Goal: Task Accomplishment & Management: Complete application form

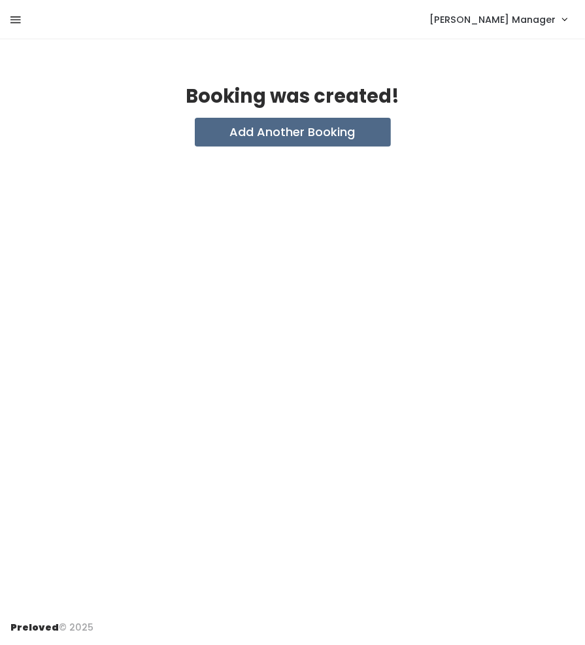
click at [16, 16] on icon at bounding box center [15, 20] width 10 height 12
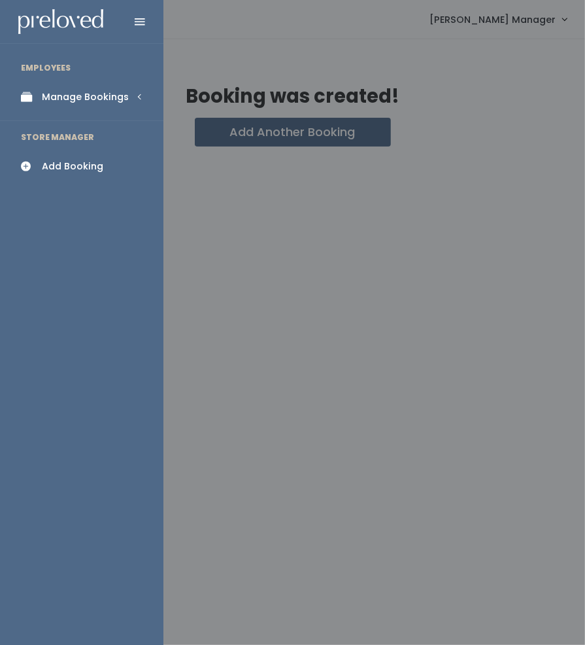
click at [54, 101] on div "Manage Bookings" at bounding box center [85, 97] width 87 height 14
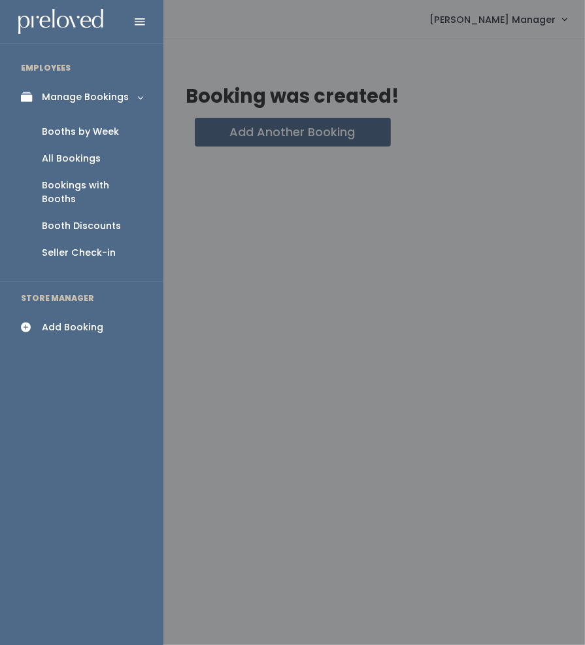
click at [72, 135] on div "Booths by Week" at bounding box center [80, 132] width 77 height 14
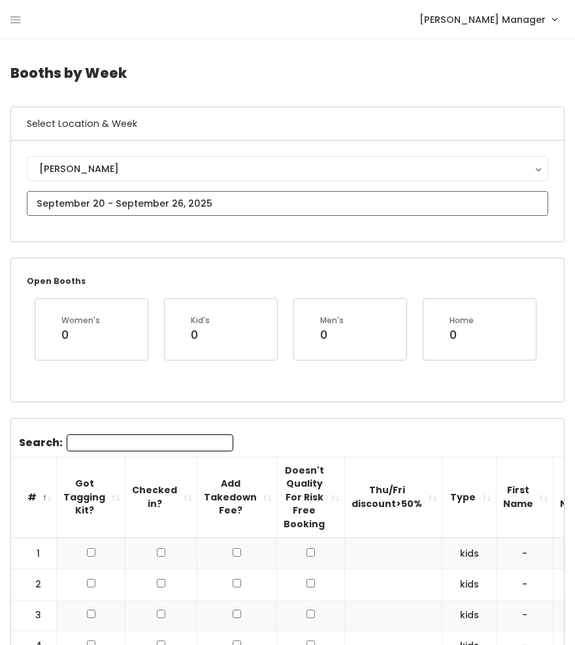
click at [81, 205] on input "text" at bounding box center [288, 203] width 522 height 25
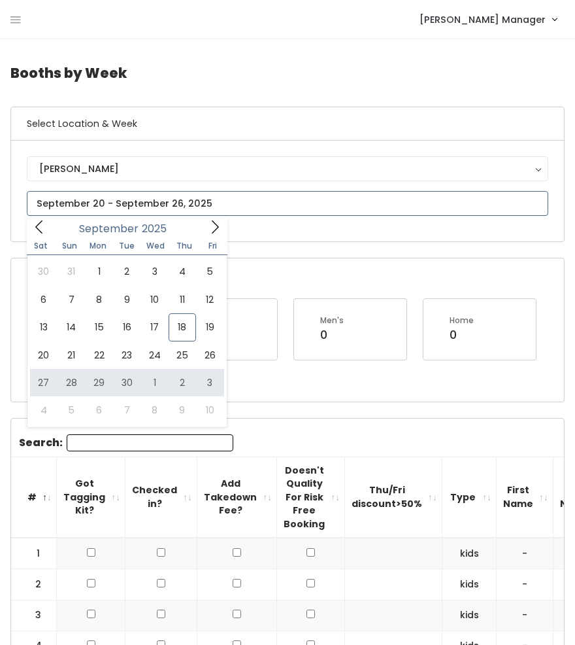
type input "September 27 to October 3"
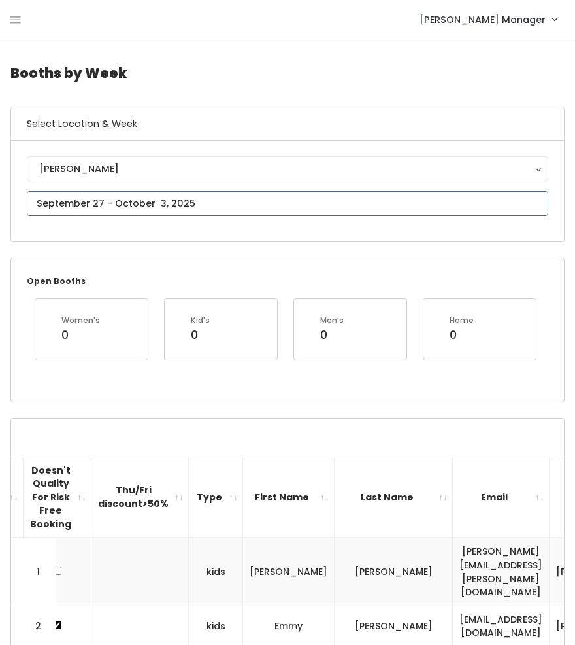
click at [92, 203] on input "text" at bounding box center [288, 203] width 522 height 25
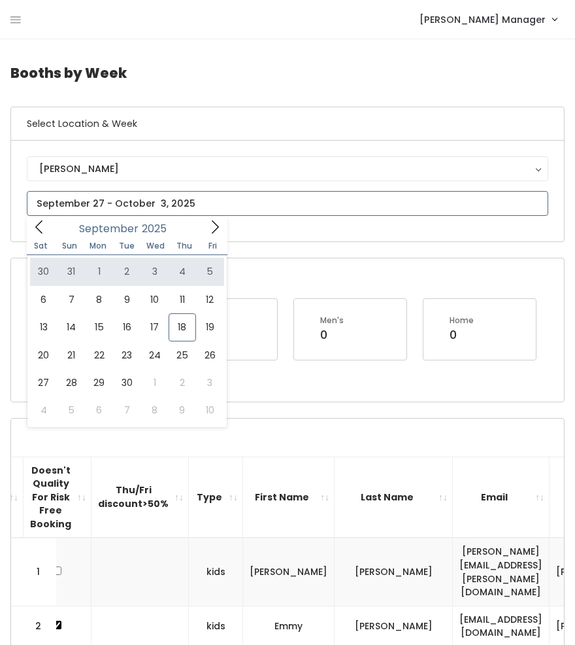
click at [214, 229] on icon at bounding box center [215, 227] width 14 height 14
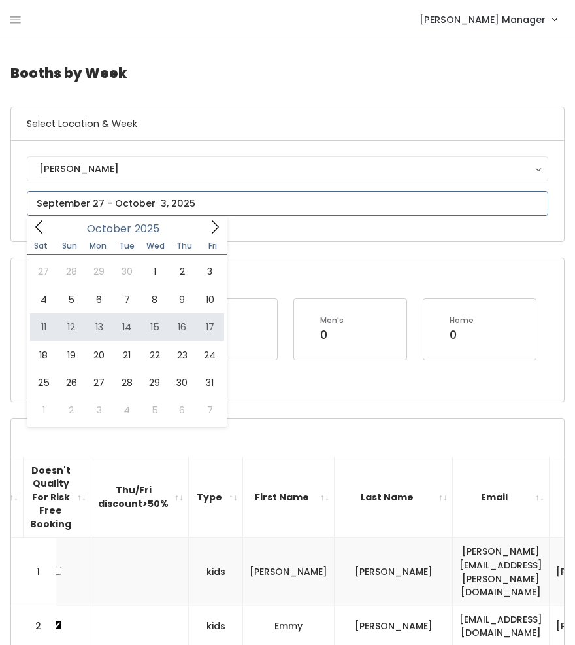
type input "October 11 to October 17"
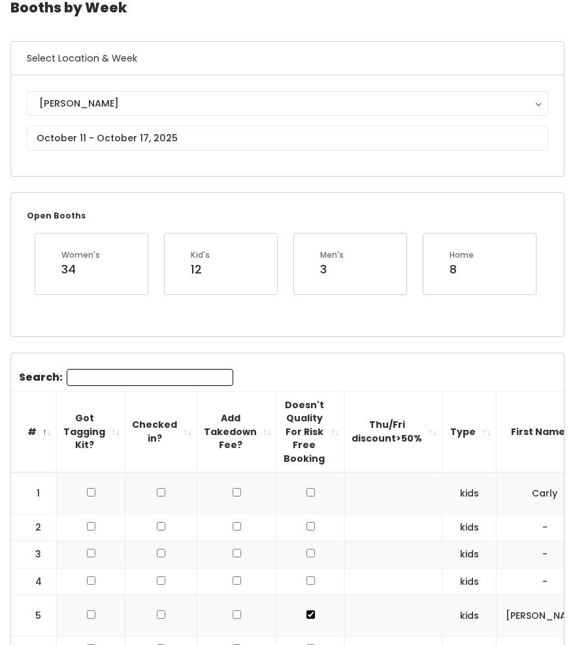
scroll to position [65, 0]
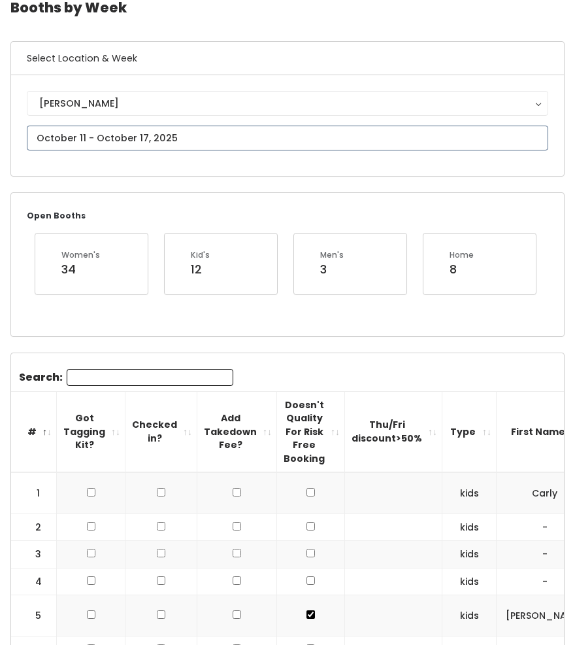
click at [63, 139] on input "text" at bounding box center [288, 138] width 522 height 25
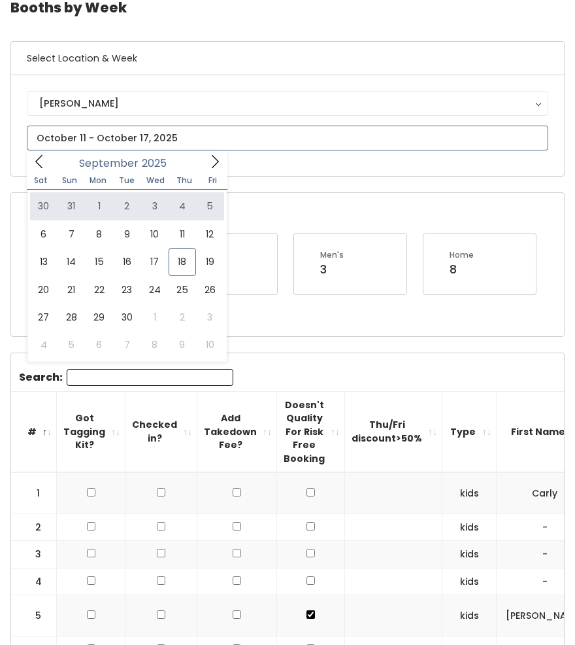
click at [214, 163] on icon at bounding box center [215, 161] width 14 height 14
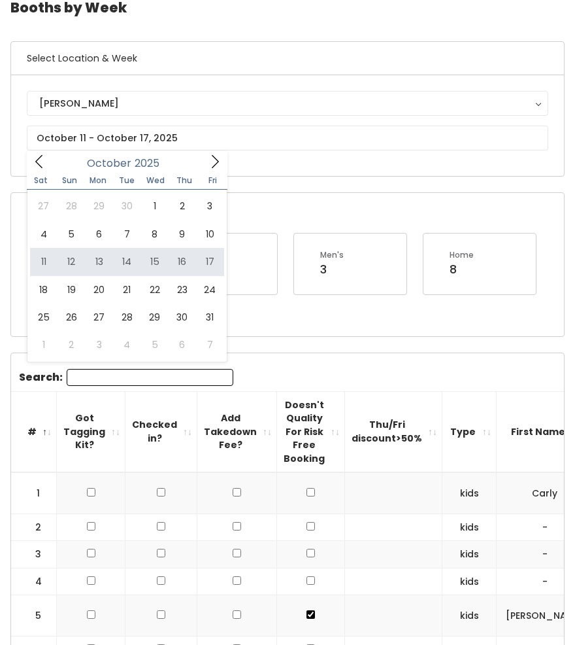
click at [251, 173] on div "Holladay Holladay" at bounding box center [287, 125] width 553 height 101
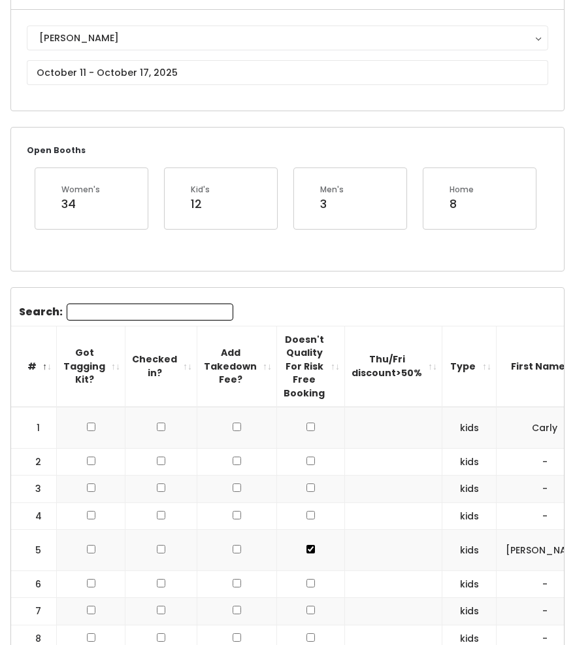
scroll to position [0, 0]
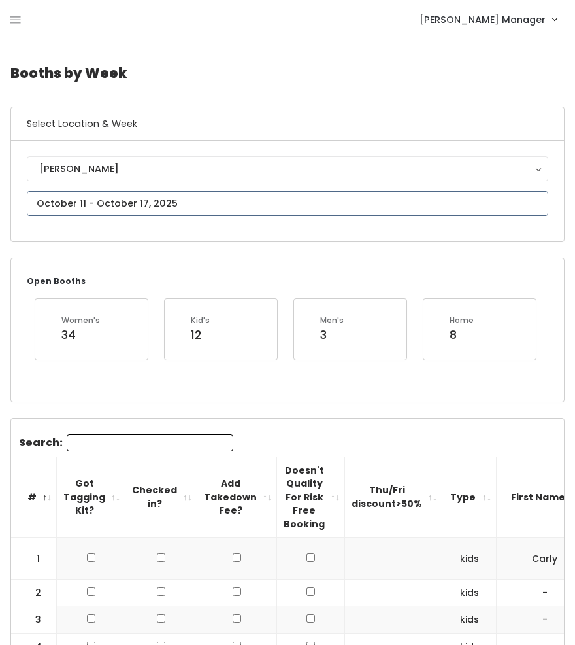
click at [105, 205] on input "text" at bounding box center [288, 203] width 522 height 25
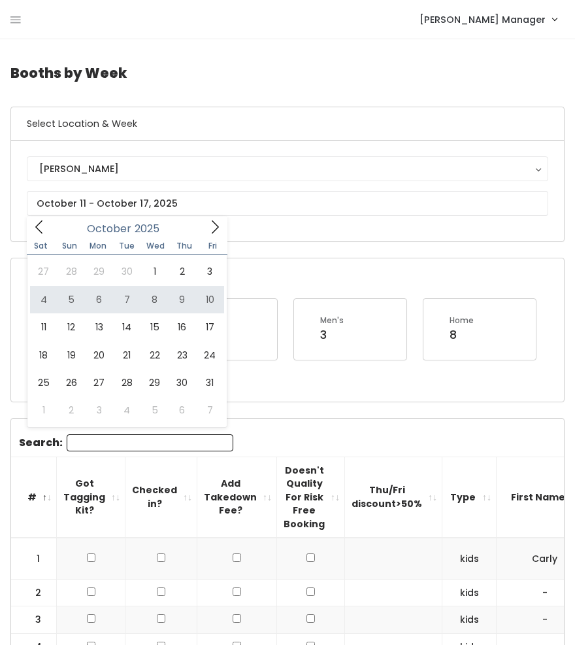
click at [324, 333] on div "3" at bounding box center [332, 334] width 24 height 17
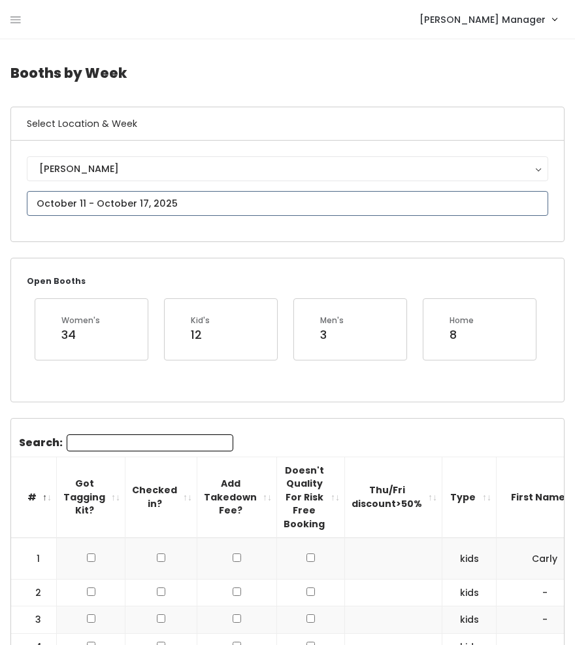
click at [112, 200] on input "text" at bounding box center [288, 203] width 522 height 25
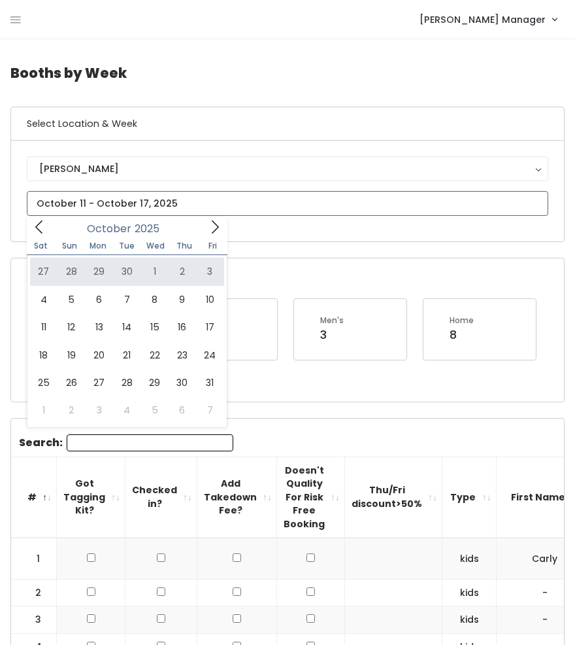
click at [41, 226] on icon at bounding box center [39, 227] width 14 height 14
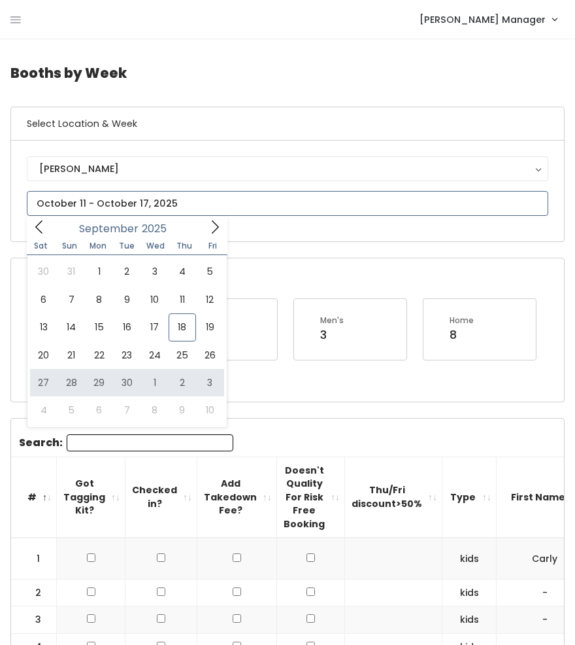
type input "September 27 to October 3"
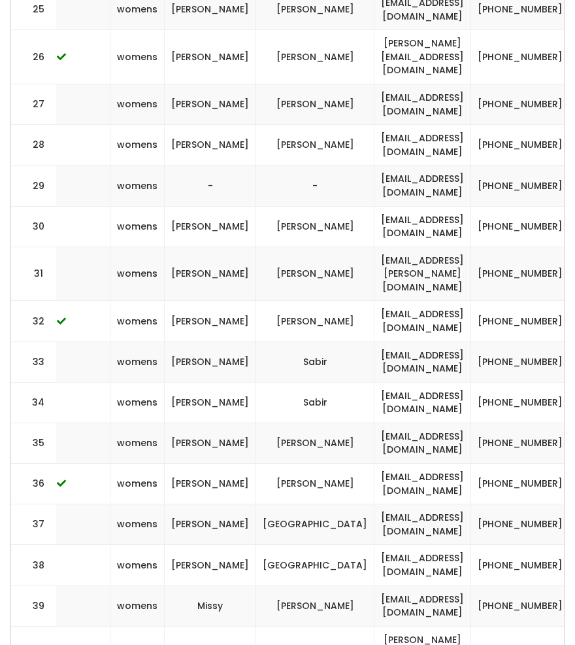
scroll to position [0, 373]
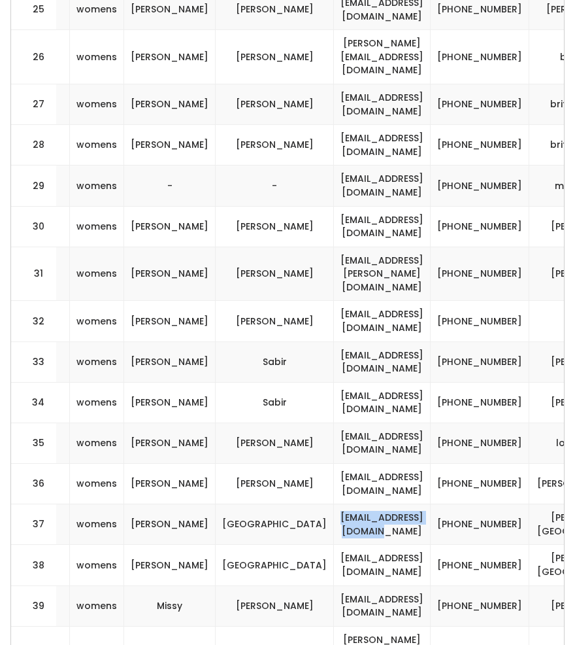
drag, startPoint x: 380, startPoint y: 330, endPoint x: 250, endPoint y: 330, distance: 129.4
click at [334, 504] on td "[EMAIL_ADDRESS][DOMAIN_NAME]" at bounding box center [382, 524] width 97 height 41
copy td "[EMAIL_ADDRESS][DOMAIN_NAME]"
drag, startPoint x: 444, startPoint y: 337, endPoint x: 403, endPoint y: 320, distance: 44.6
click at [431, 504] on td "(801) 520-8128" at bounding box center [480, 524] width 99 height 41
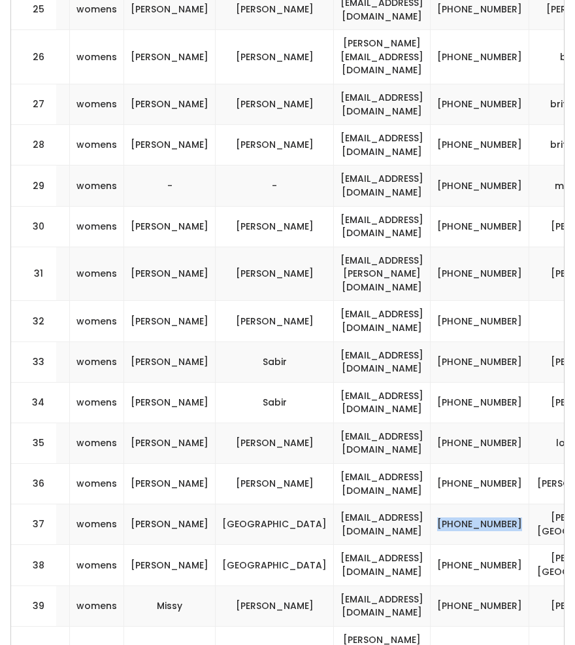
copy td "[PHONE_NUMBER]"
drag, startPoint x: 550, startPoint y: 335, endPoint x: 474, endPoint y: 322, distance: 76.9
copy td "[PERSON_NAME][GEOGRAPHIC_DATA]"
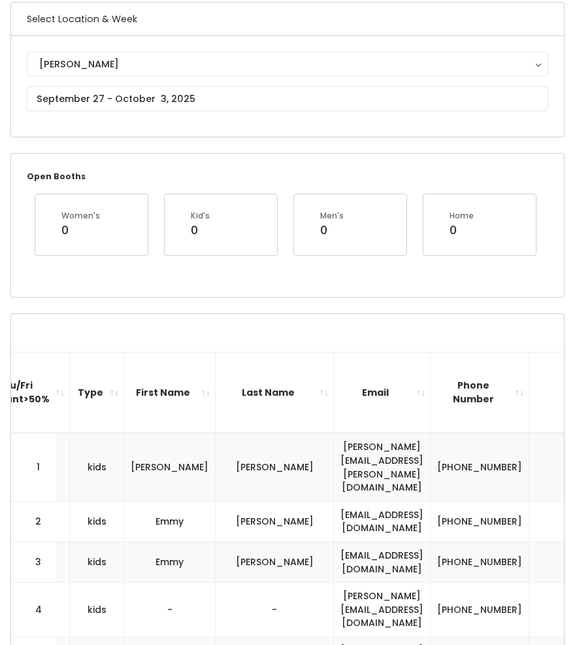
scroll to position [0, 0]
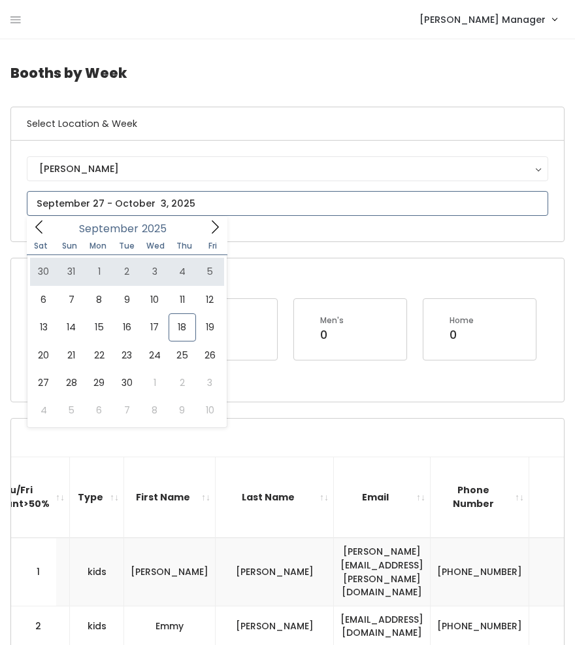
click at [209, 223] on icon at bounding box center [215, 227] width 14 height 14
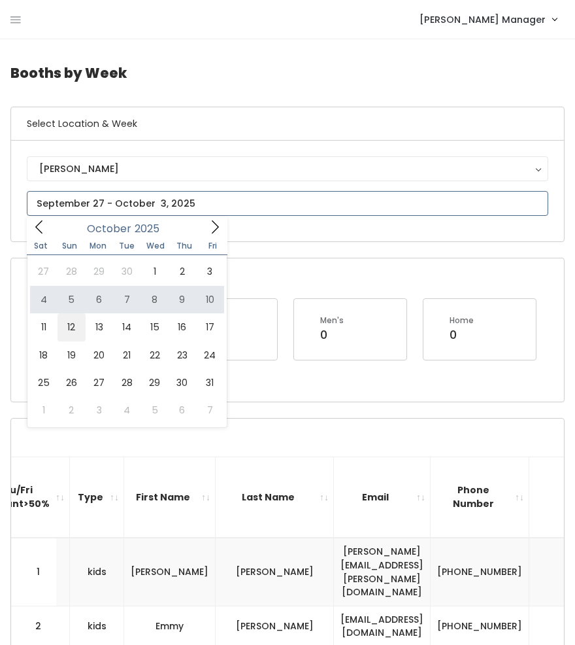
type input "October 11 to October 17"
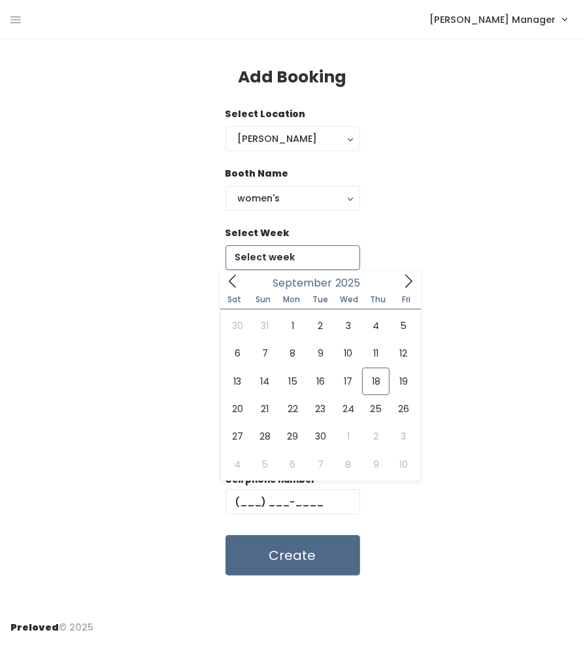
click at [282, 260] on input "text" at bounding box center [293, 257] width 135 height 25
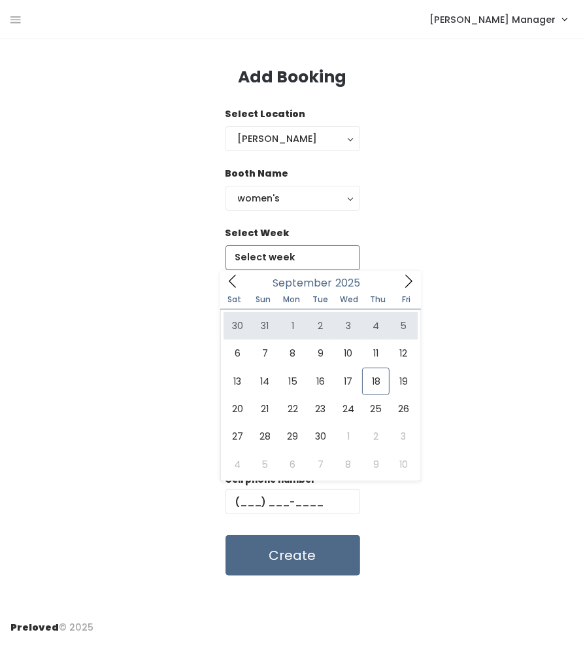
click at [405, 280] on icon at bounding box center [408, 281] width 14 height 14
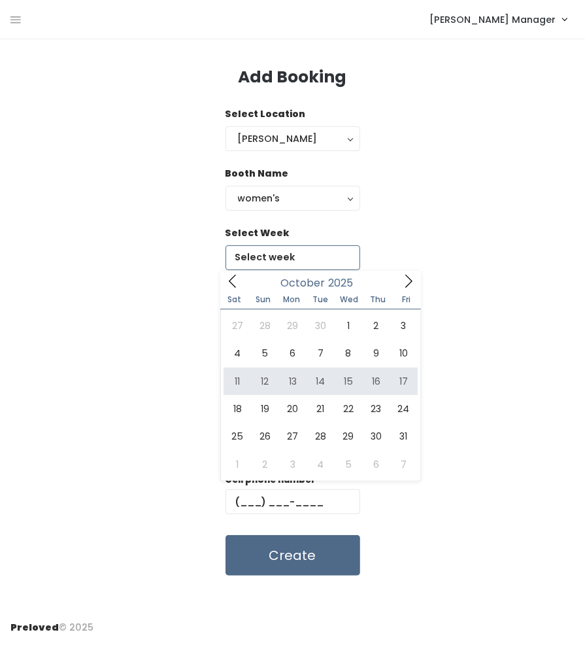
type input "October 11 to October 17"
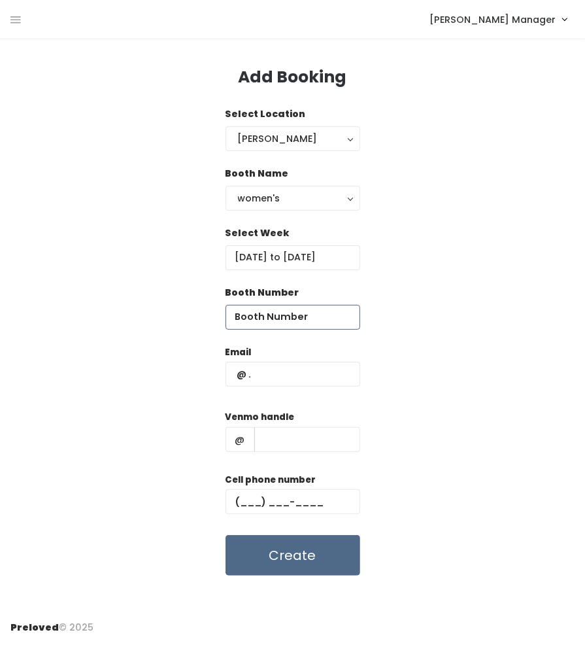
click at [286, 315] on input "number" at bounding box center [293, 317] width 135 height 25
type input "37"
click at [297, 372] on input "text" at bounding box center [293, 373] width 135 height 25
paste input "[EMAIL_ADDRESS][DOMAIN_NAME]"
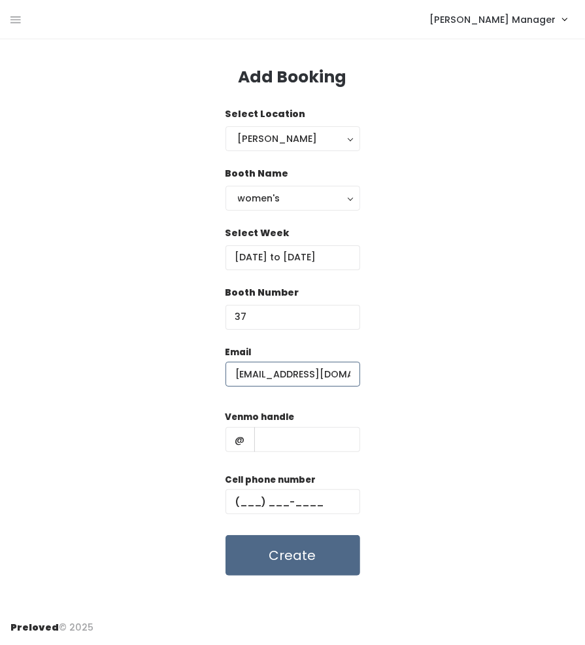
scroll to position [0, 7]
type input "[EMAIL_ADDRESS][DOMAIN_NAME]"
click at [333, 500] on input "text" at bounding box center [293, 501] width 135 height 25
paste input "[PHONE_NUMBER]"
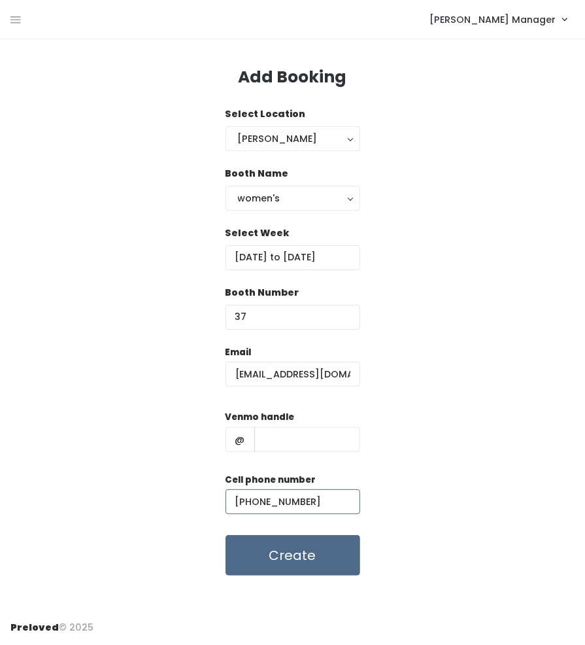
type input "[PHONE_NUMBER]"
click at [297, 438] on input "text" at bounding box center [307, 439] width 106 height 25
paste input "[PERSON_NAME][GEOGRAPHIC_DATA]"
type input "[PERSON_NAME][GEOGRAPHIC_DATA]"
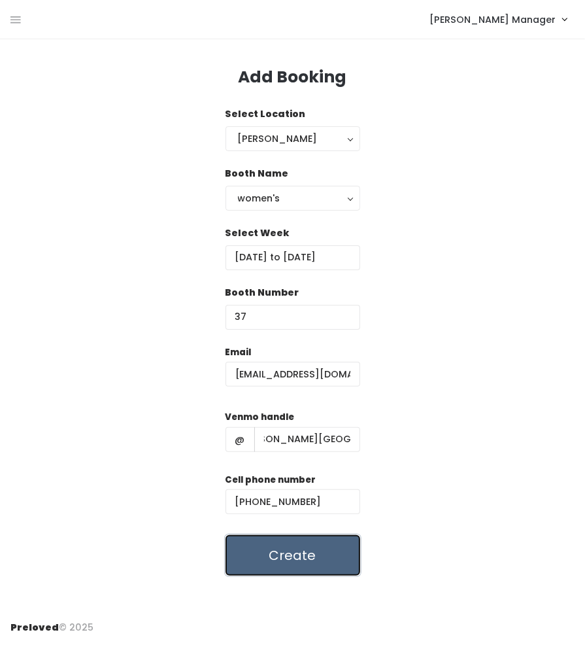
click at [278, 552] on button "Create" at bounding box center [293, 555] width 135 height 41
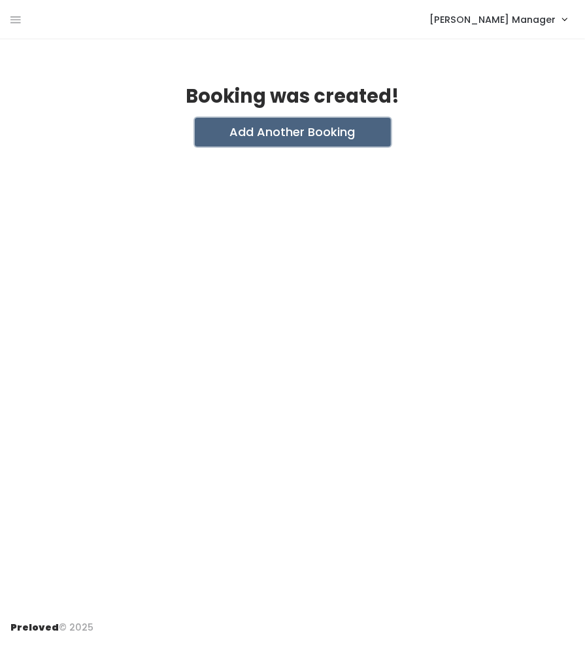
click at [380, 126] on button "Add Another Booking" at bounding box center [293, 132] width 196 height 29
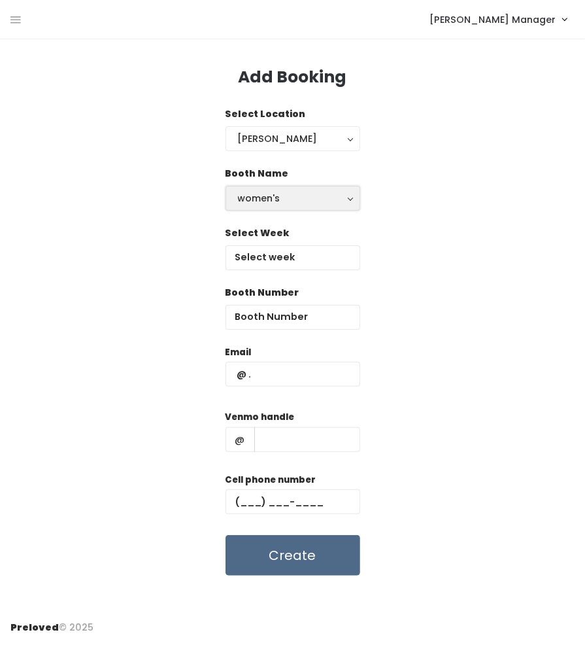
click at [252, 204] on div "women's" at bounding box center [293, 198] width 110 height 14
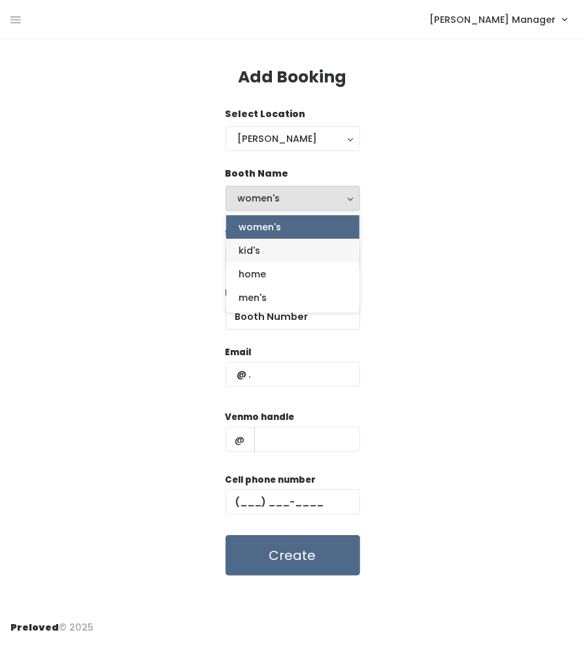
click at [260, 249] on link "kid's" at bounding box center [292, 251] width 133 height 24
select select "kids"
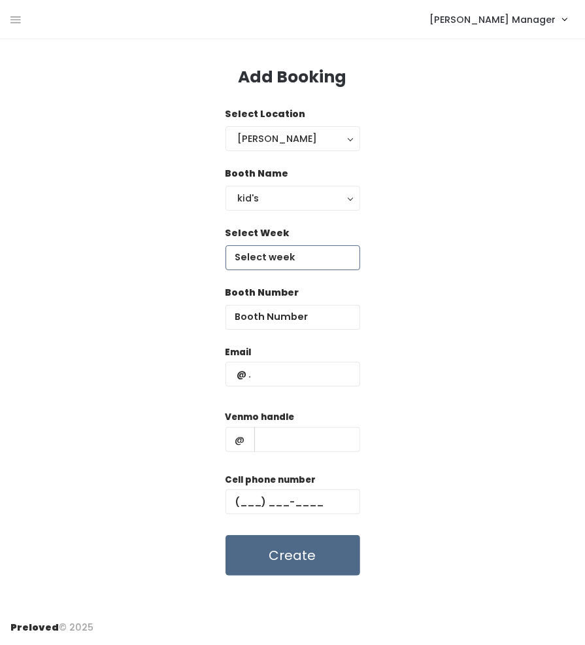
click at [280, 258] on input "text" at bounding box center [293, 257] width 135 height 25
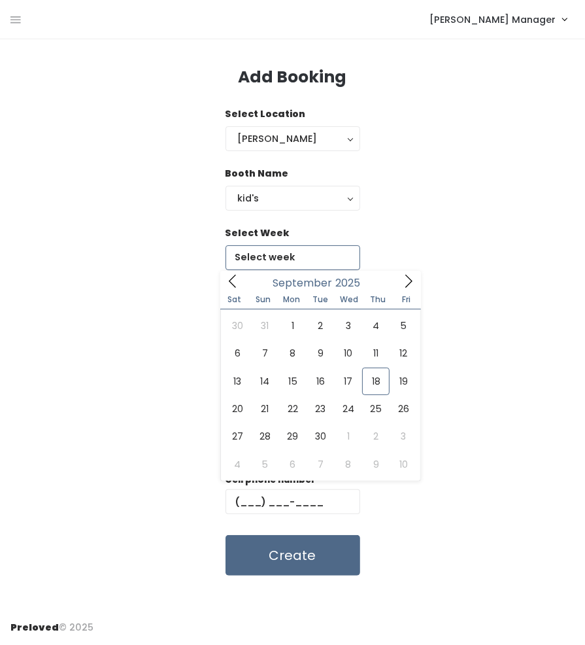
click at [411, 275] on icon at bounding box center [408, 281] width 14 height 14
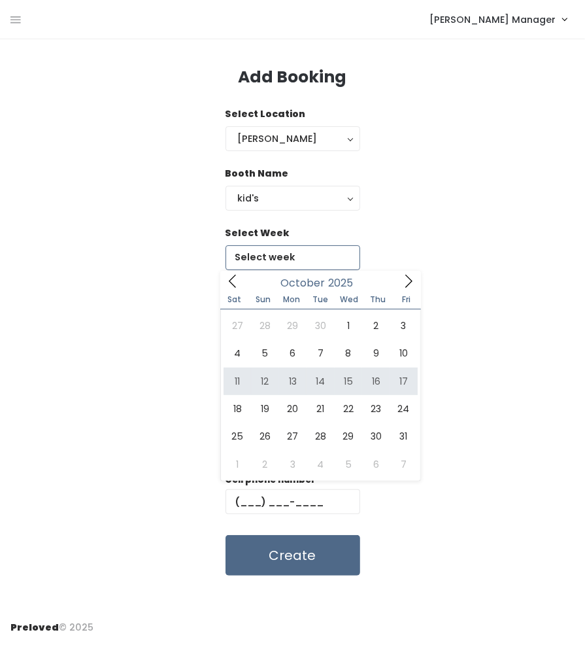
type input "[DATE] to [DATE]"
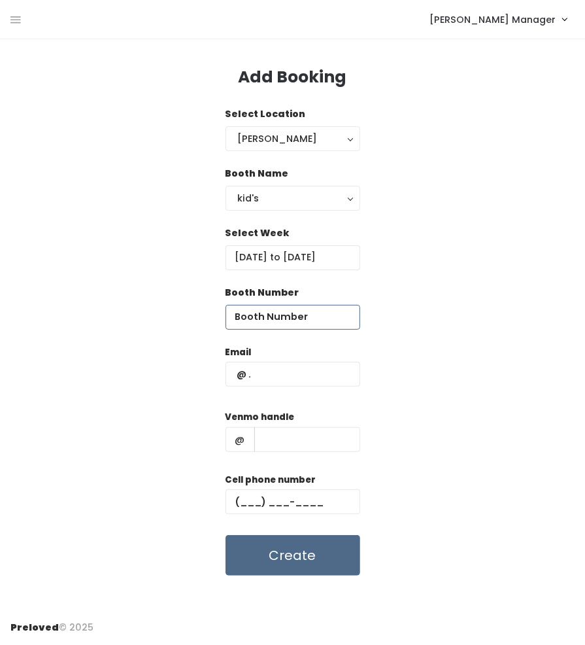
click at [257, 316] on input "number" at bounding box center [293, 317] width 135 height 25
click at [258, 326] on input "number" at bounding box center [293, 317] width 135 height 25
type input "3"
click at [288, 379] on input "text" at bounding box center [293, 373] width 135 height 25
paste input "[EMAIL_ADDRESS][DOMAIN_NAME]"
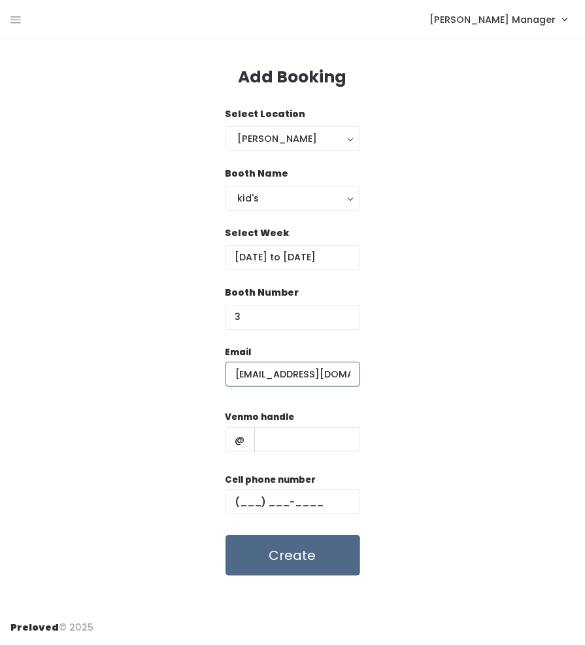
scroll to position [0, 7]
type input "[EMAIL_ADDRESS][DOMAIN_NAME]"
click at [282, 506] on input "text" at bounding box center [293, 501] width 135 height 25
paste input "[PHONE_NUMBER]"
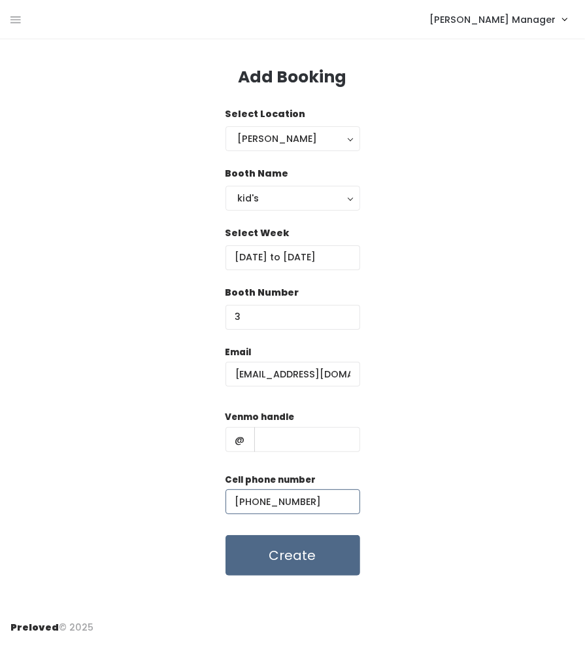
type input "[PHONE_NUMBER]"
click at [337, 447] on input "text" at bounding box center [307, 439] width 106 height 25
paste input "lindsey-england-qualls"
type input "lindsey-england-qualls"
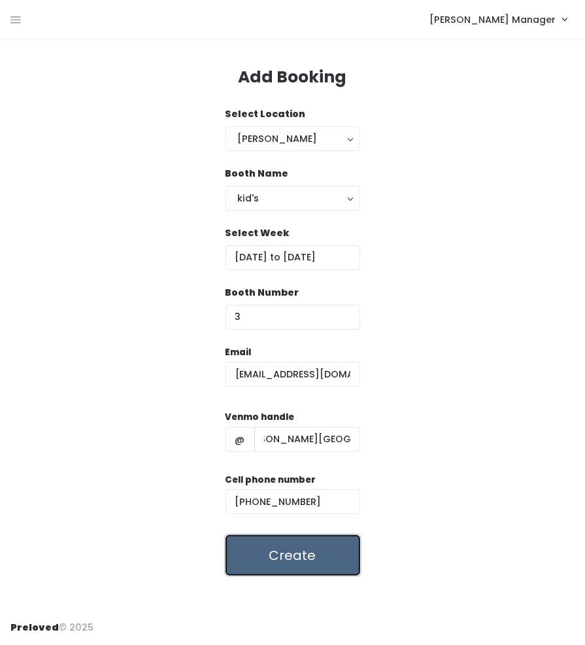
click at [331, 565] on button "Create" at bounding box center [293, 555] width 135 height 41
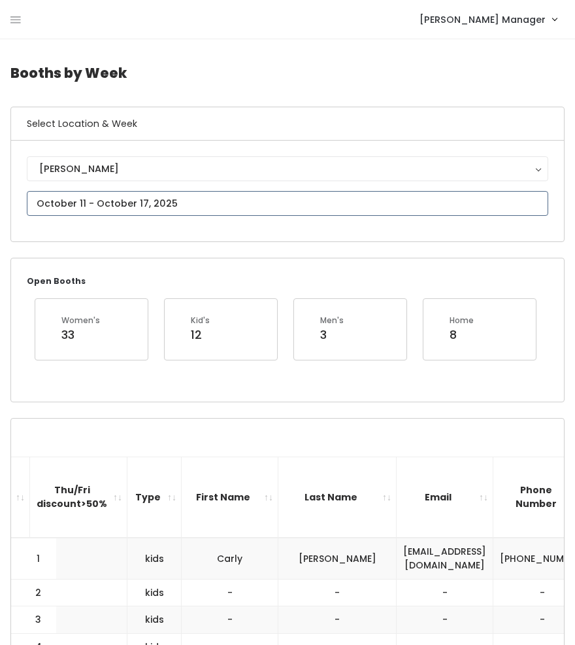
click at [96, 203] on input "text" at bounding box center [288, 203] width 522 height 25
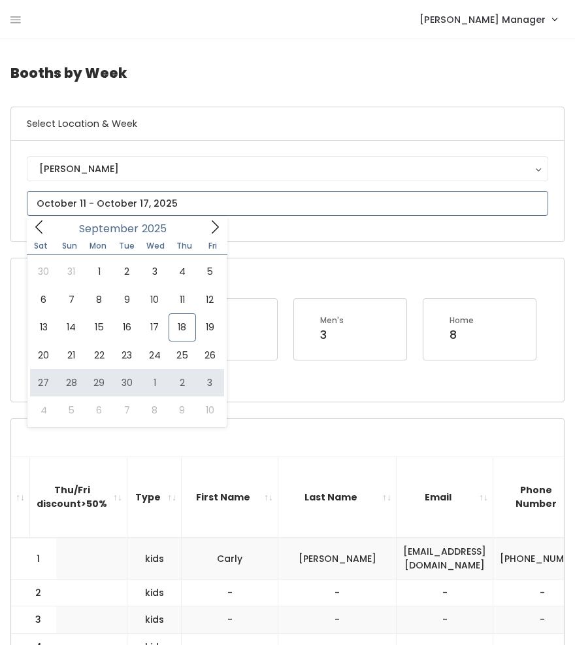
type input "September 27 to October 3"
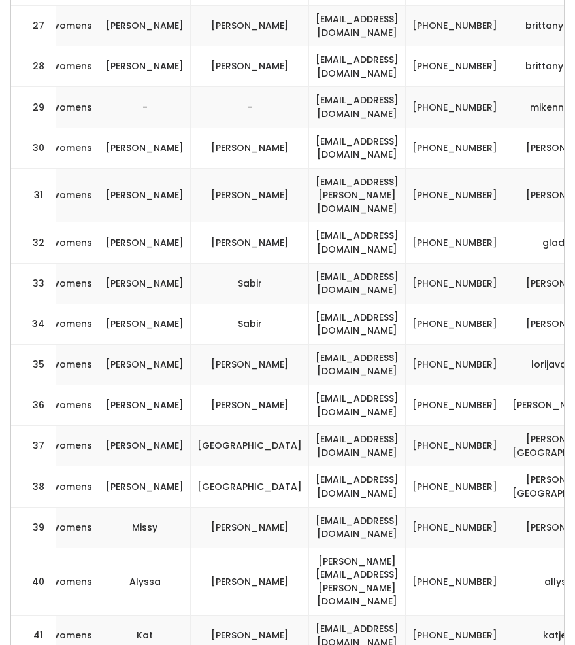
scroll to position [0, 416]
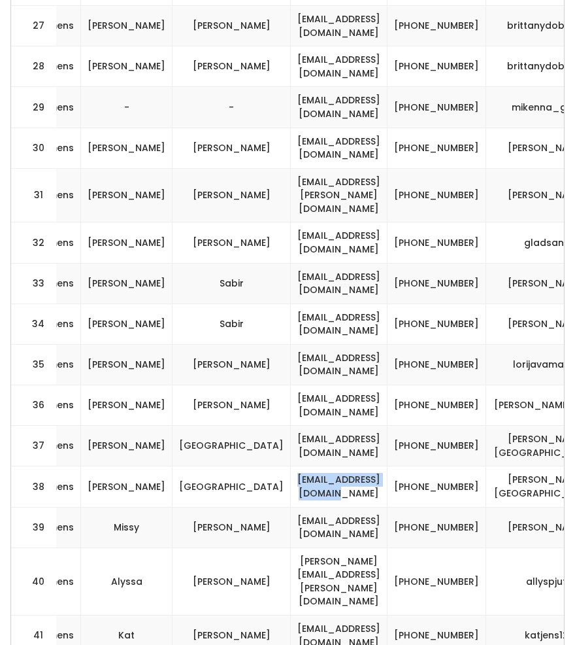
drag, startPoint x: 335, startPoint y: 293, endPoint x: 193, endPoint y: 293, distance: 141.8
click at [291, 466] on td "lindsengland@gmail.com" at bounding box center [339, 486] width 97 height 41
copy td "lindsengland@gmail.com"
drag, startPoint x: 404, startPoint y: 299, endPoint x: 348, endPoint y: 288, distance: 56.5
click at [348, 466] on tr "38 womens Lindsey England lindsengland@gmail.com (801) 520-8128 lindsey-england…" at bounding box center [129, 486] width 1069 height 41
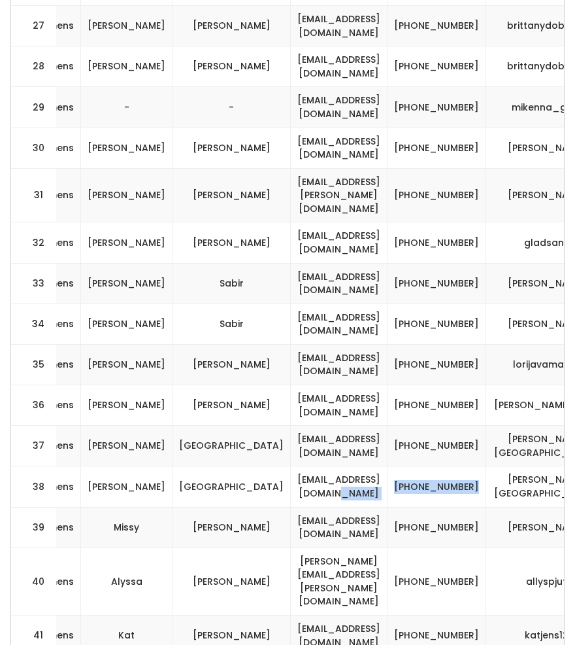
copy tr "(801) 520-8128"
drag, startPoint x: 507, startPoint y: 296, endPoint x: 432, endPoint y: 284, distance: 76.1
click at [486, 466] on td "lindsey-england-qualls" at bounding box center [546, 486] width 121 height 41
copy td "lindsey-england-qualls"
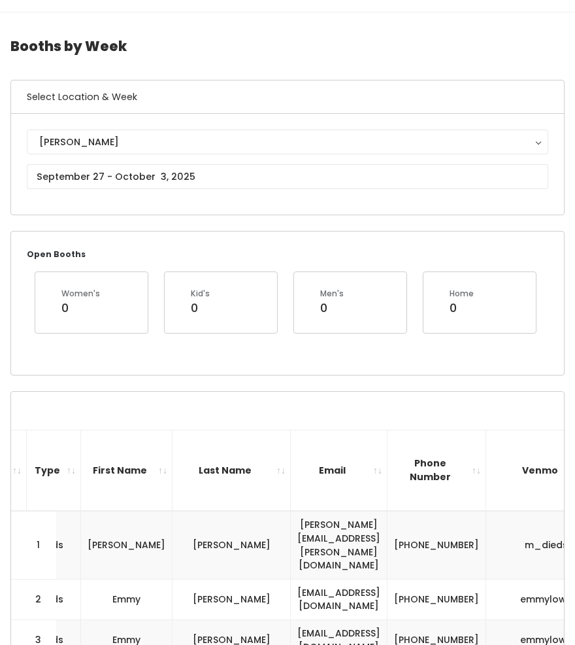
scroll to position [0, 0]
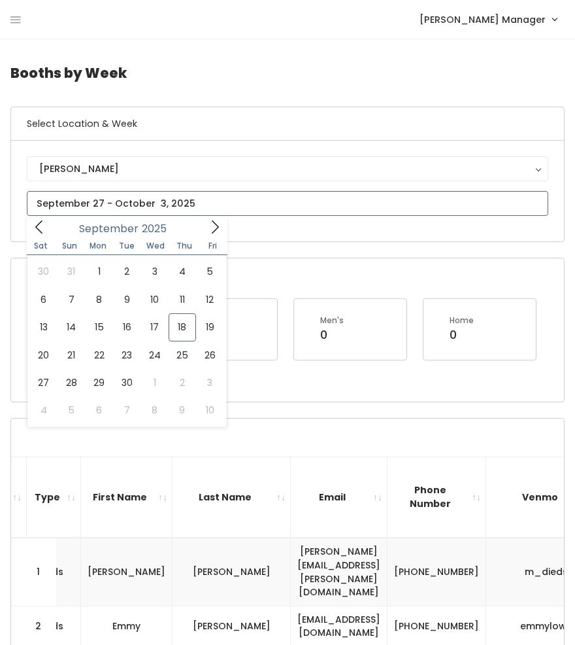
click at [212, 226] on icon at bounding box center [215, 227] width 14 height 14
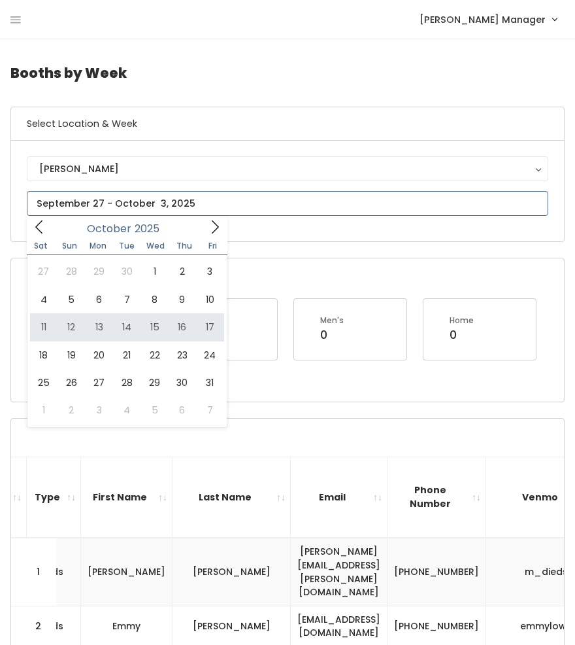
type input "October 11 to October 17"
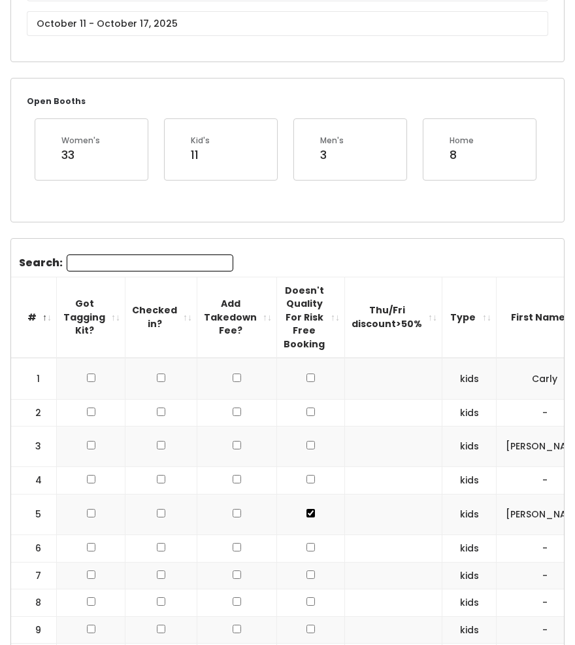
scroll to position [180, 0]
click at [307, 443] on input "checkbox" at bounding box center [311, 444] width 8 height 8
checkbox input "true"
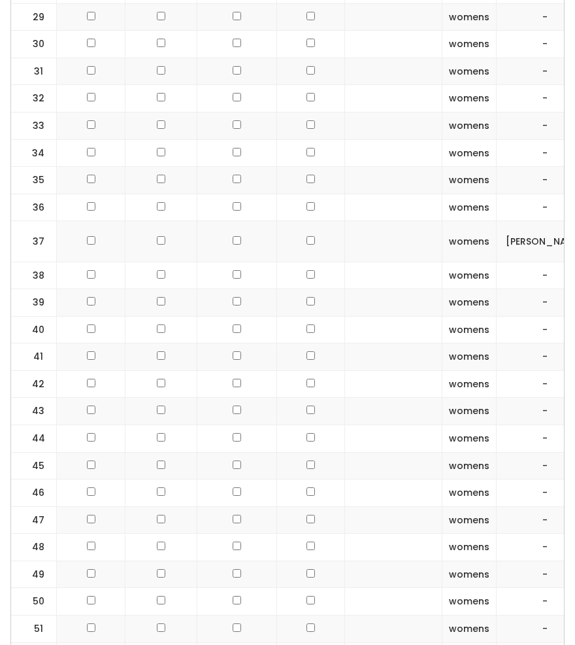
scroll to position [1407, 0]
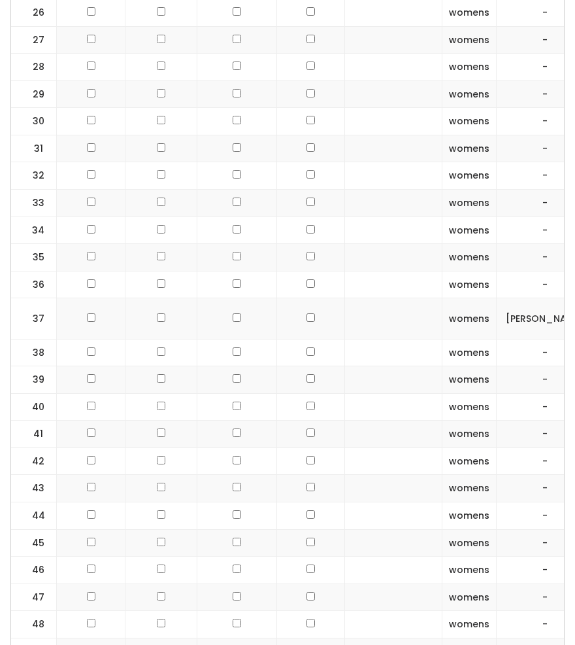
click at [307, 313] on input "checkbox" at bounding box center [311, 317] width 8 height 8
checkbox input "true"
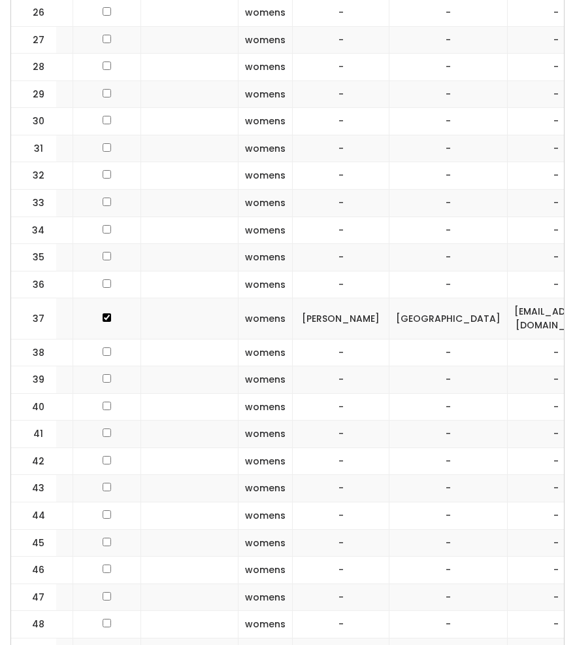
scroll to position [0, 204]
